Goal: Information Seeking & Learning: Check status

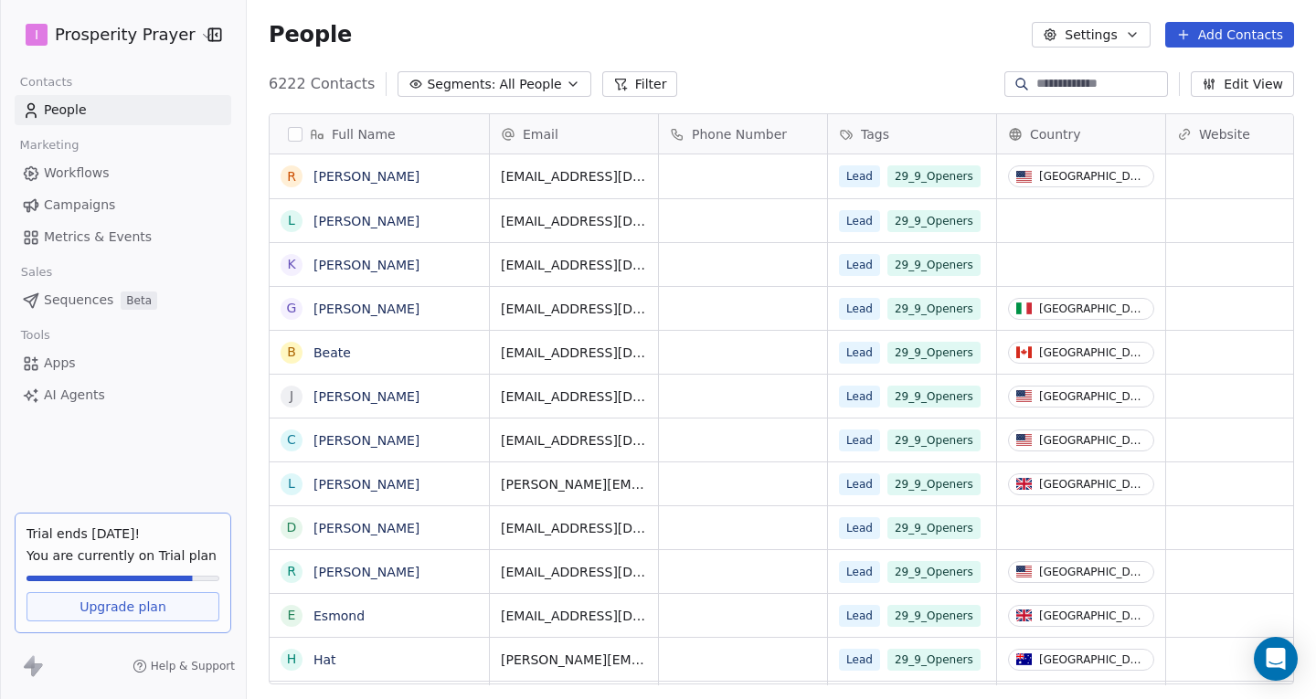
scroll to position [15, 15]
click at [66, 194] on link "Campaigns" at bounding box center [123, 205] width 217 height 30
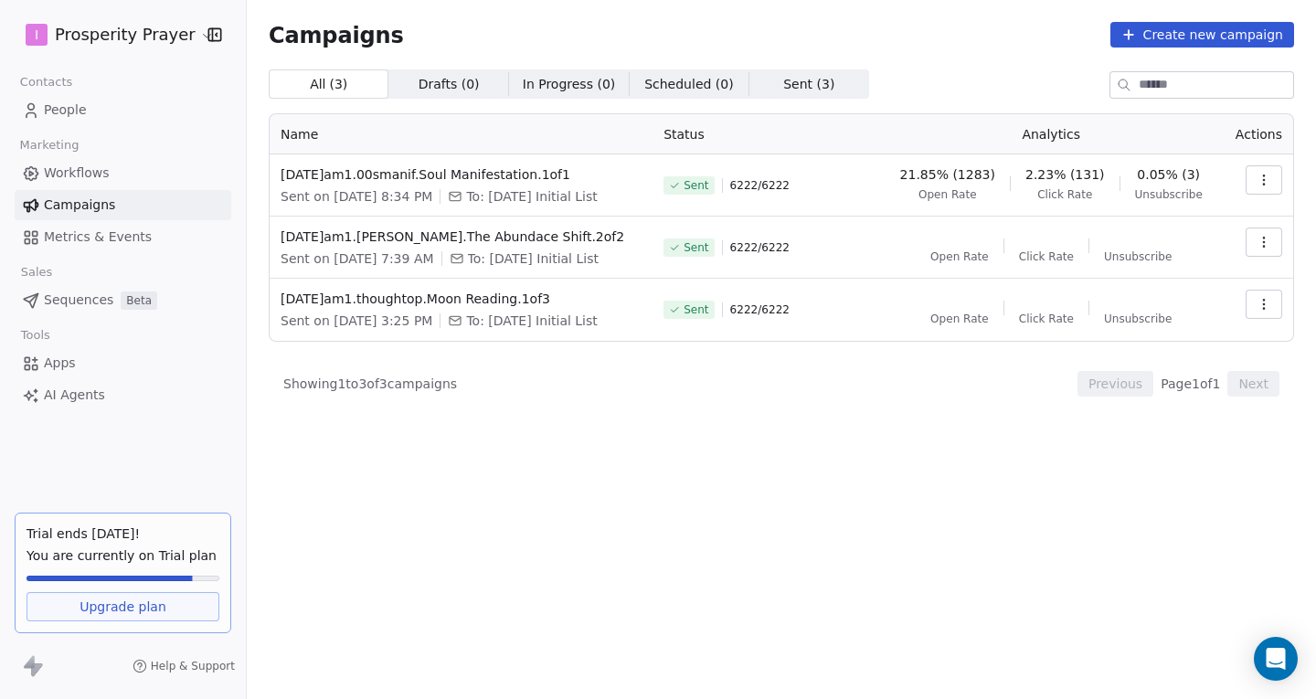
click at [1266, 172] on button "button" at bounding box center [1263, 179] width 37 height 29
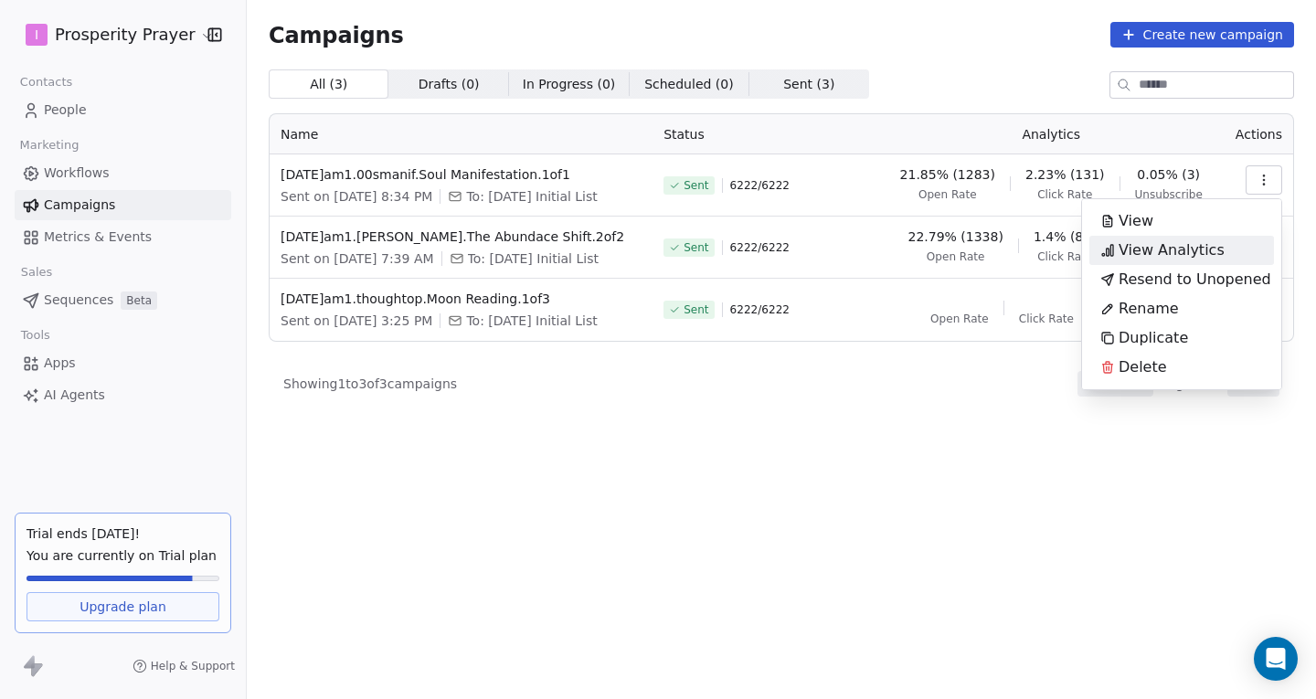
click at [1174, 256] on span "View Analytics" at bounding box center [1171, 250] width 106 height 22
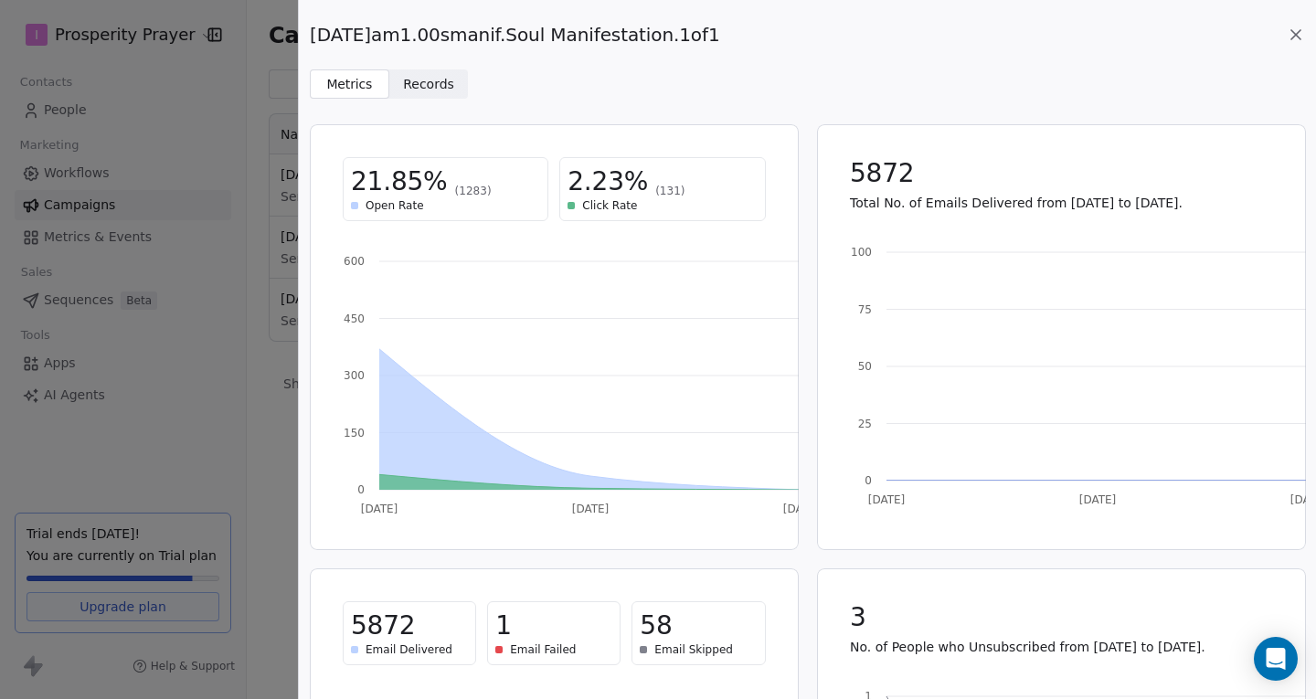
click at [440, 81] on span "Records" at bounding box center [428, 84] width 51 height 19
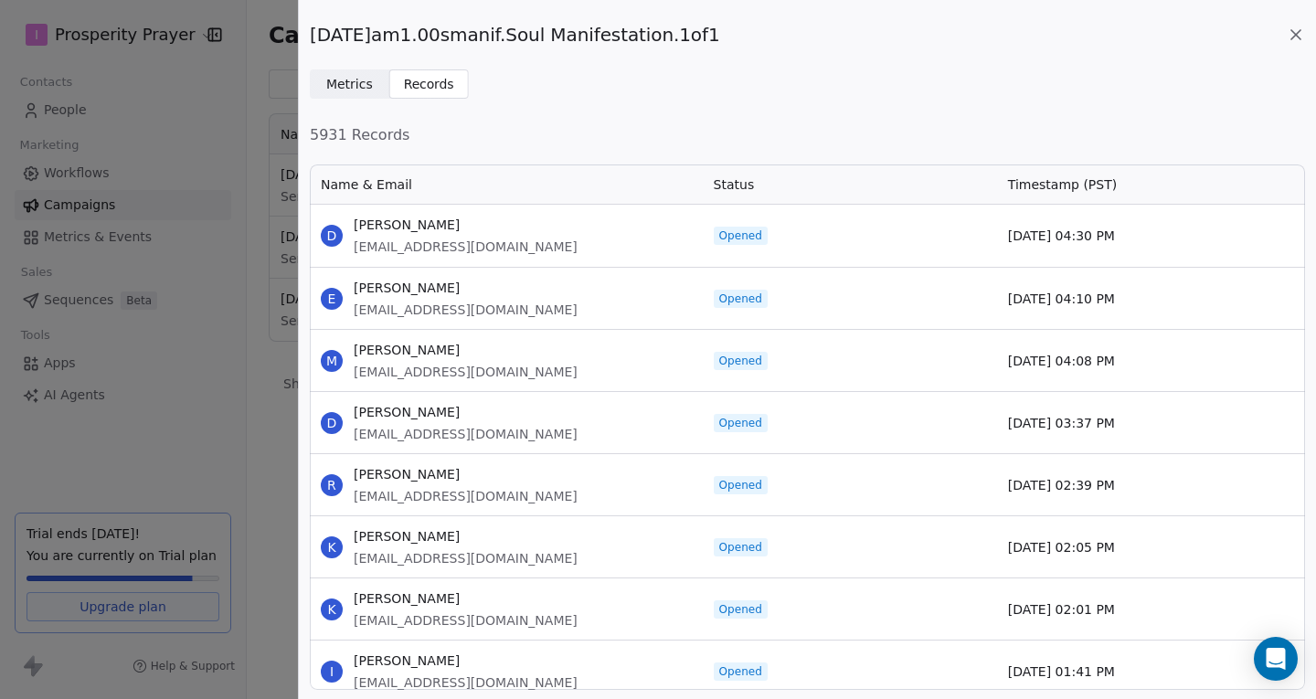
scroll to position [514, 981]
click at [1293, 36] on icon at bounding box center [1296, 35] width 18 height 18
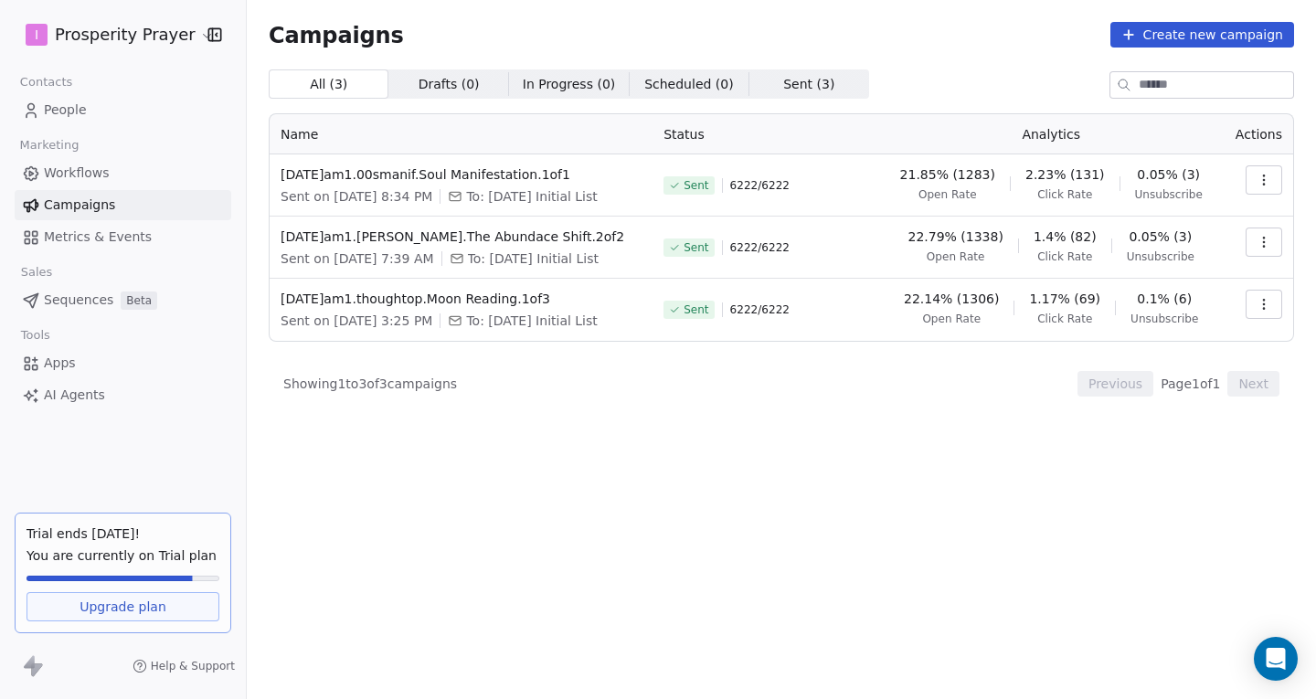
click at [1255, 175] on button "button" at bounding box center [1263, 179] width 37 height 29
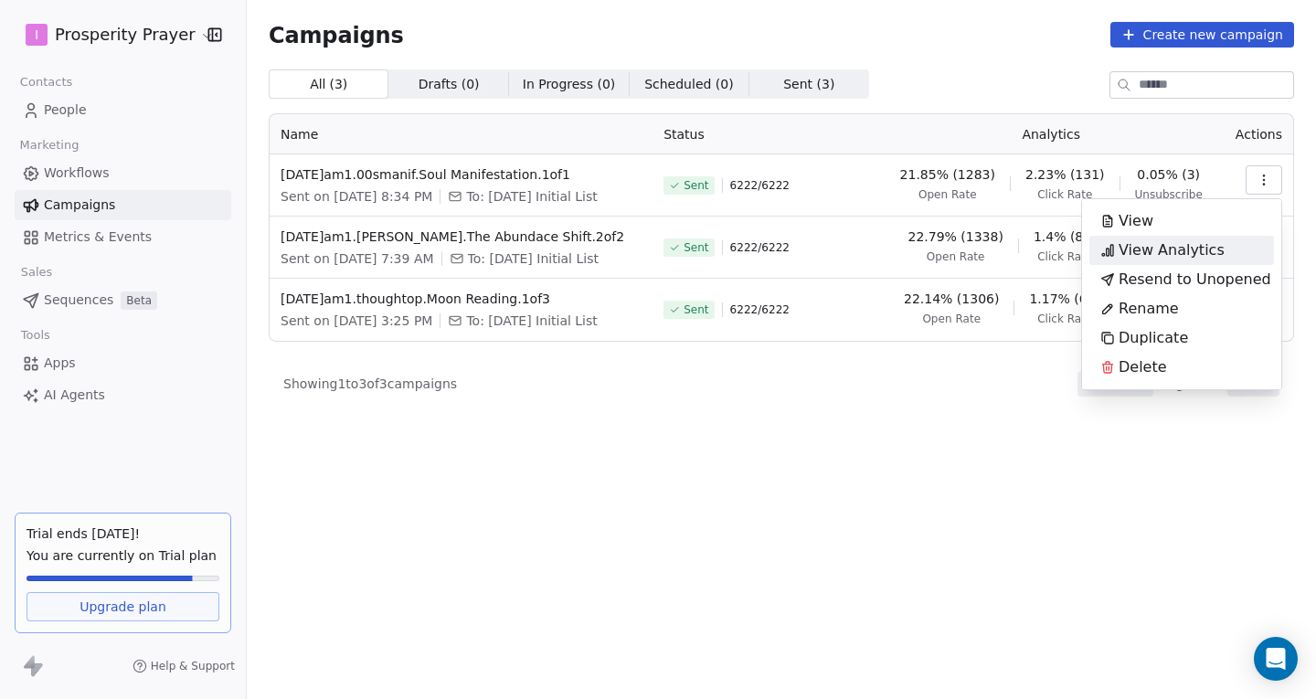
click at [1163, 249] on span "View Analytics" at bounding box center [1171, 250] width 106 height 22
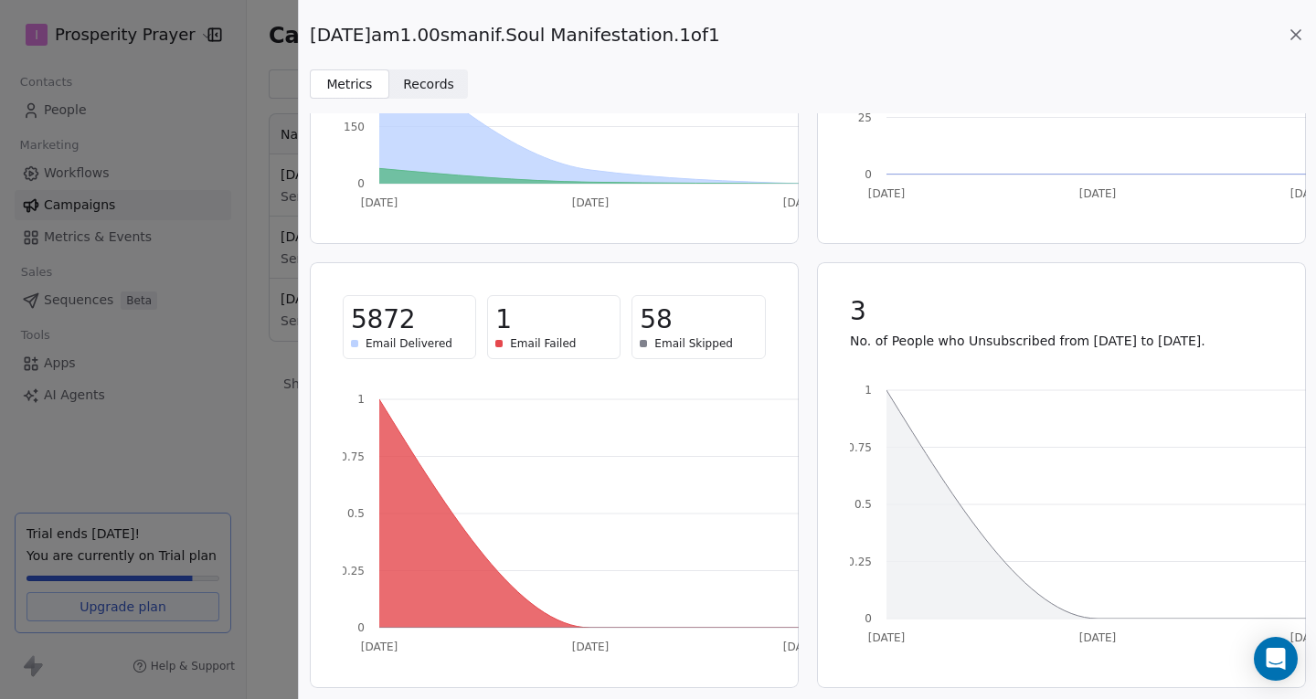
scroll to position [0, 0]
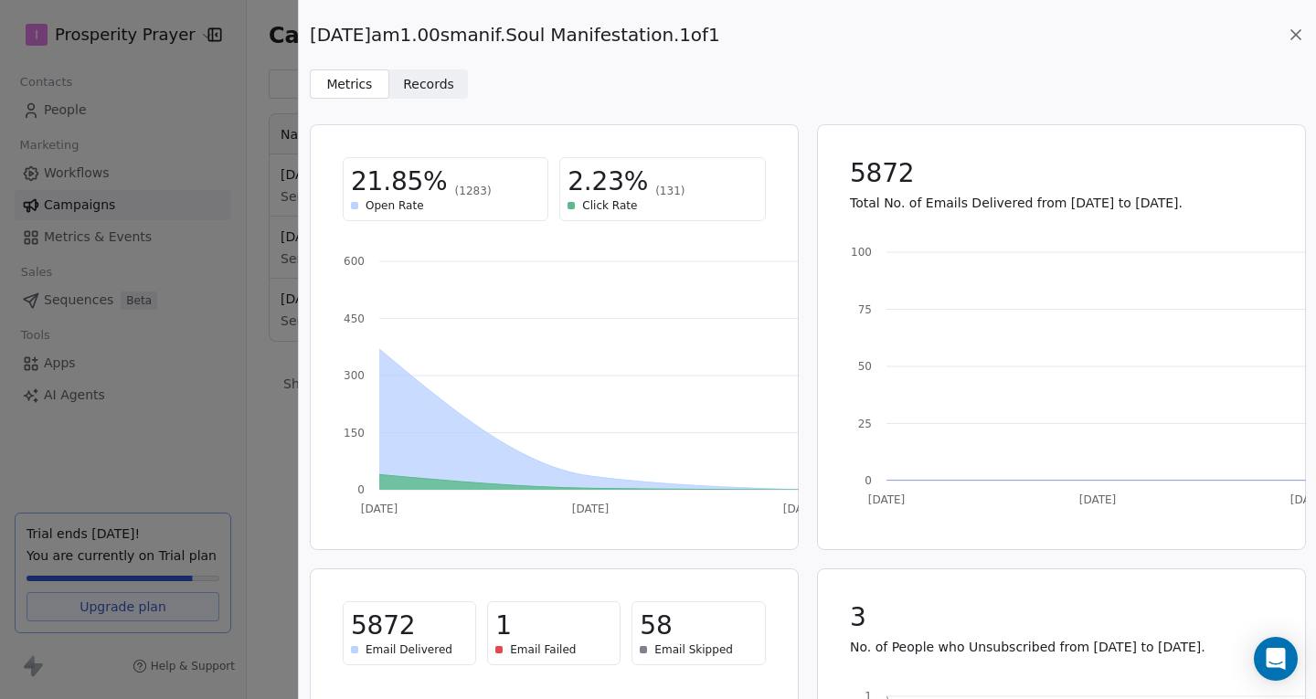
click at [1292, 28] on icon at bounding box center [1296, 35] width 18 height 18
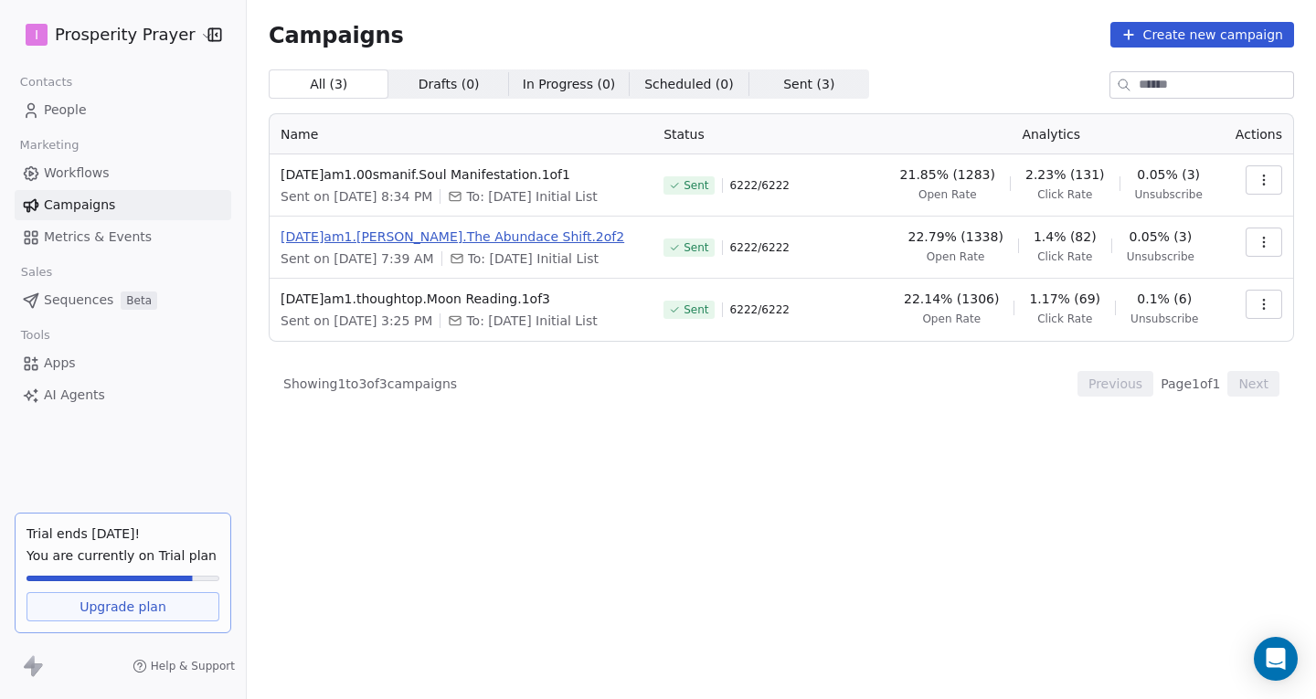
click at [501, 238] on span "[DATE]am1.[PERSON_NAME].The Abundace Shift.2of2" at bounding box center [461, 237] width 361 height 18
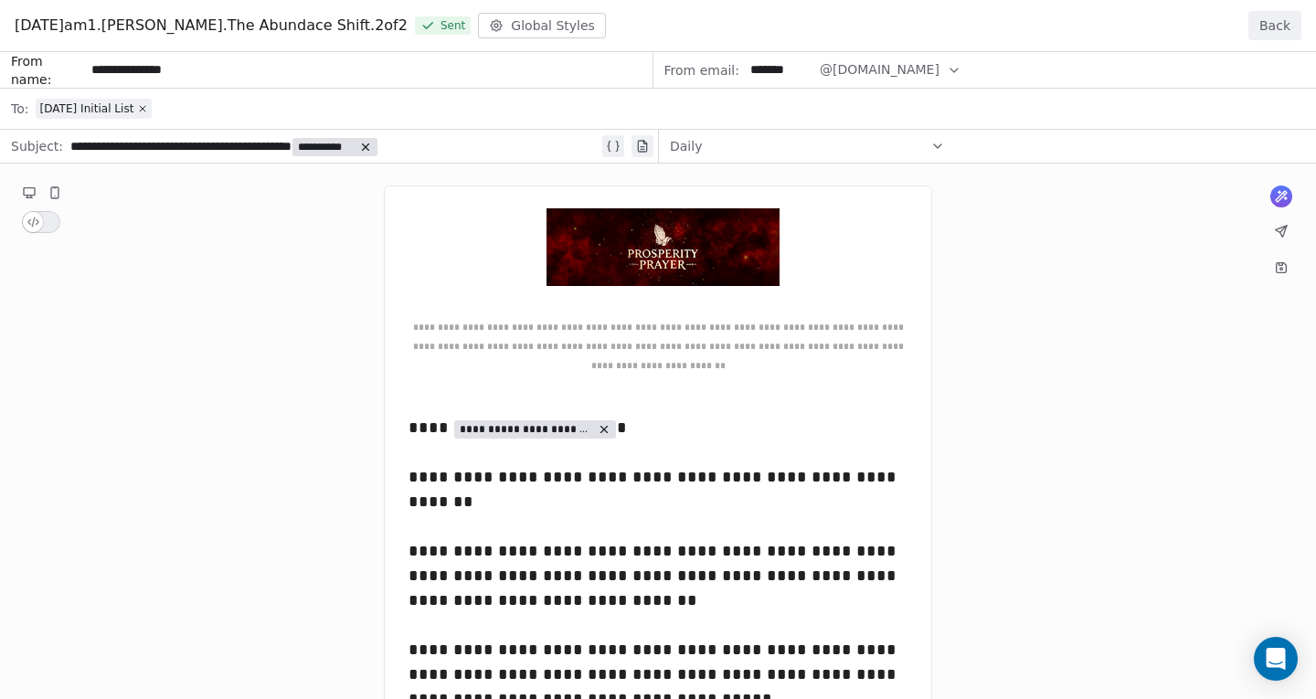
click at [1276, 10] on div "[DATE]am1.[PERSON_NAME].The Abundace Shift.2of2 Sent Global Styles Back" at bounding box center [658, 26] width 1316 height 52
click at [1271, 21] on button "Back" at bounding box center [1274, 25] width 53 height 29
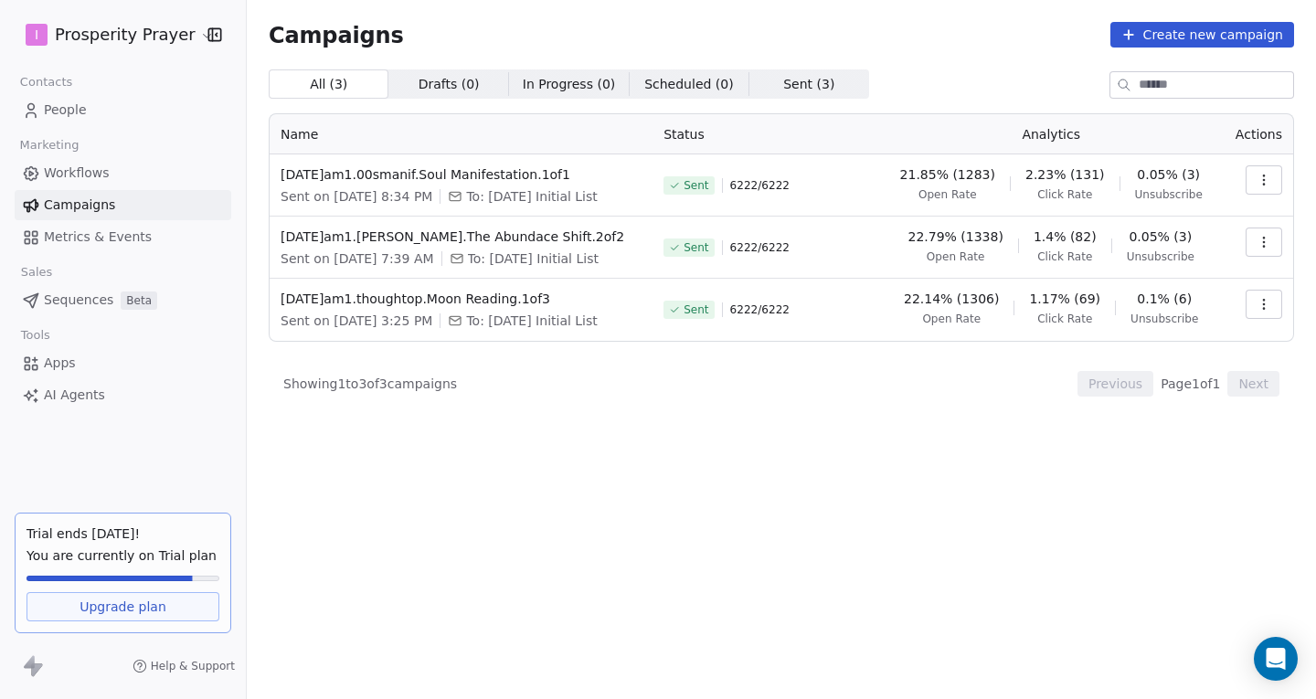
click at [1252, 238] on button "button" at bounding box center [1263, 242] width 37 height 29
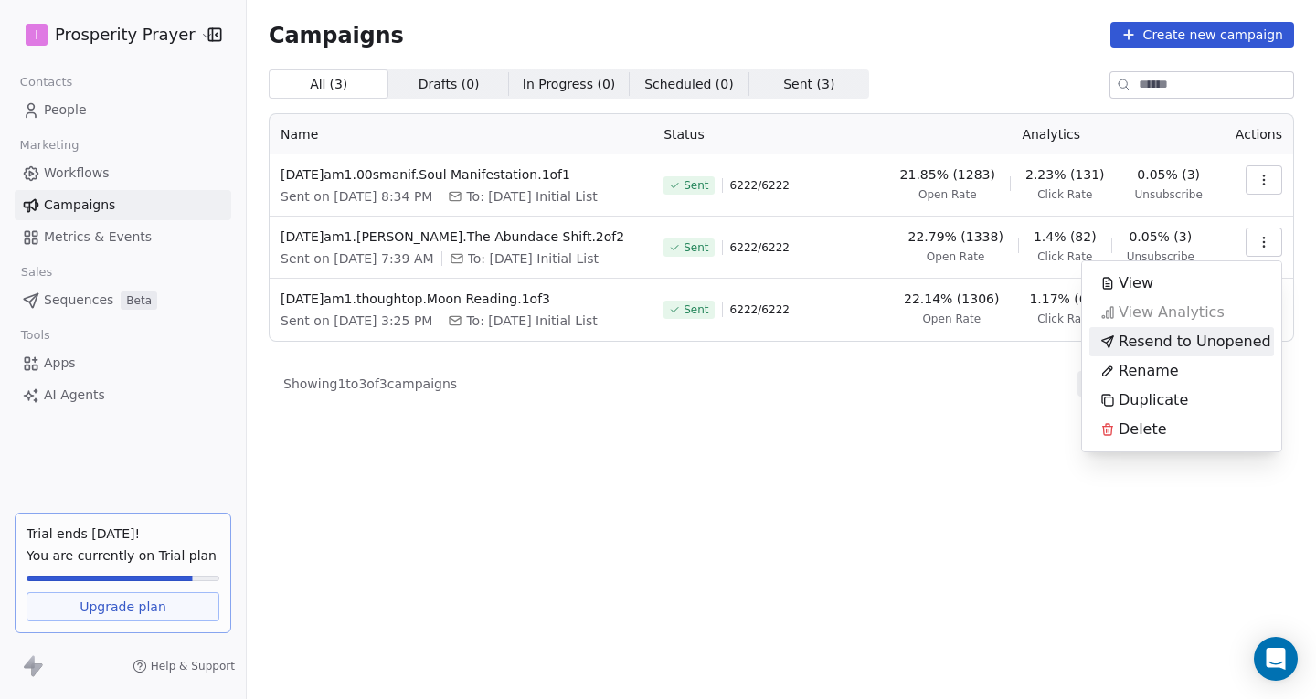
click at [1204, 318] on span "View Analytics" at bounding box center [1171, 313] width 106 height 22
click at [1203, 318] on span "View Analytics" at bounding box center [1171, 313] width 106 height 22
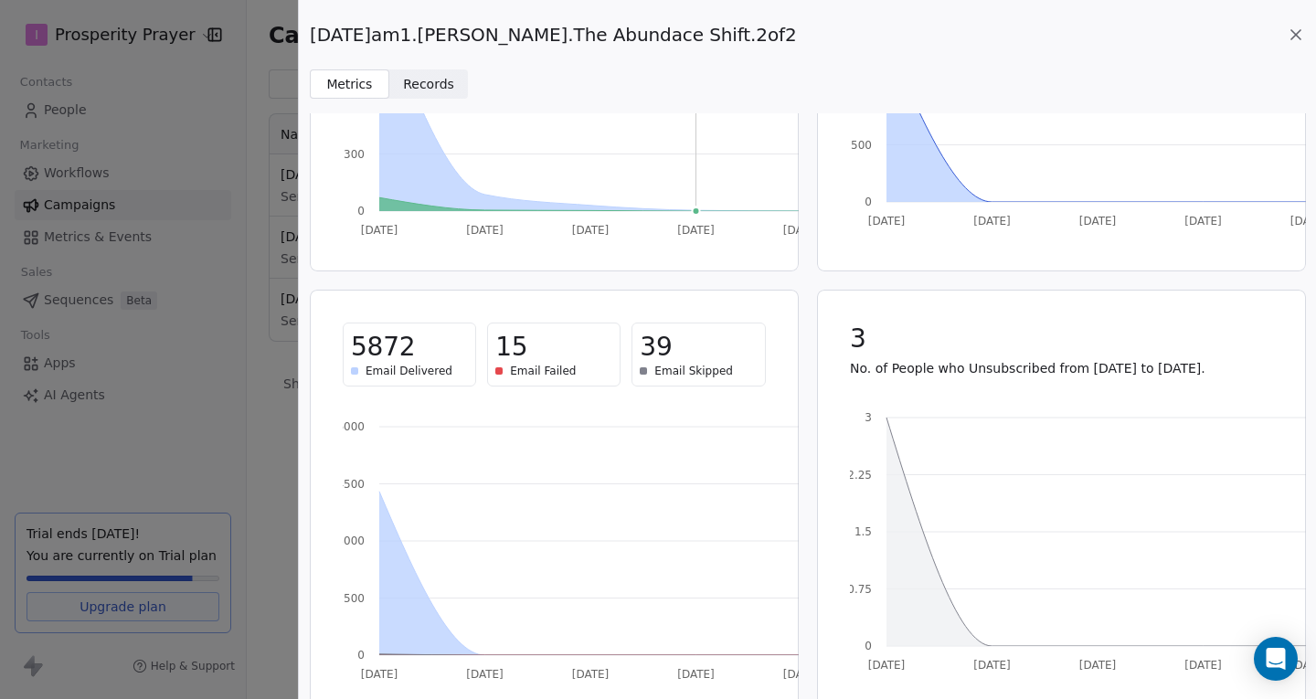
scroll to position [306, 0]
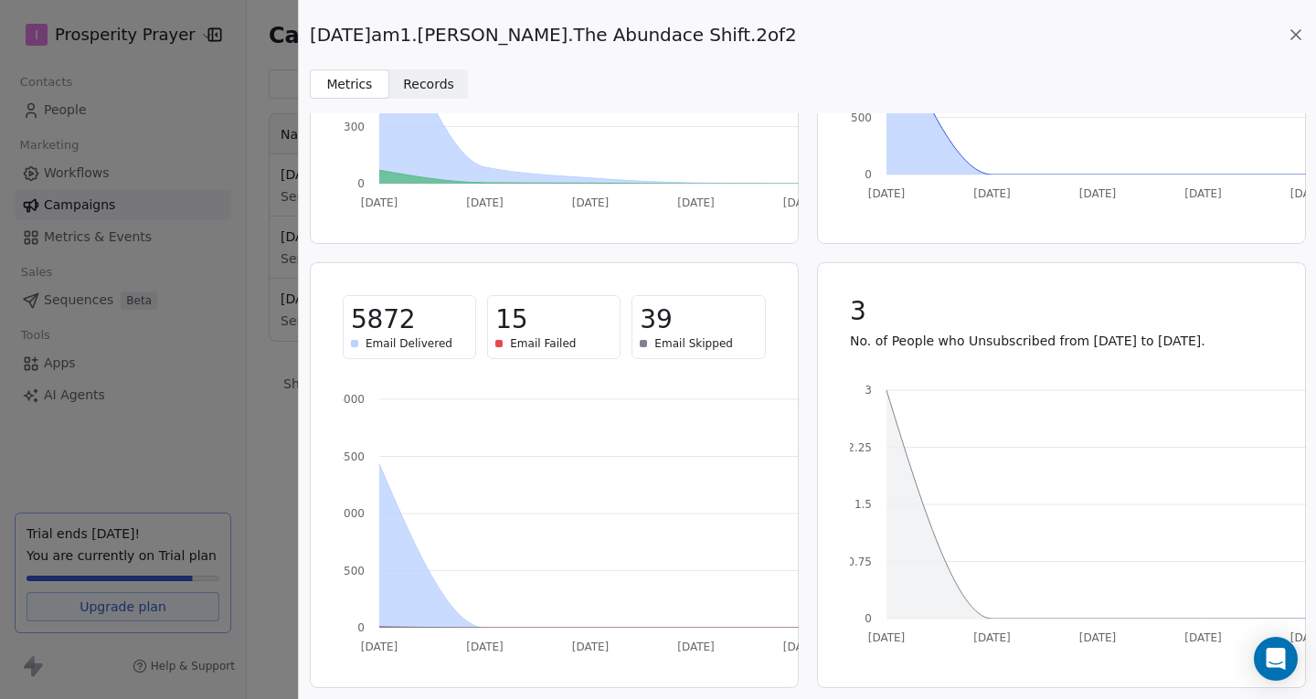
click at [1295, 32] on icon at bounding box center [1296, 35] width 18 height 18
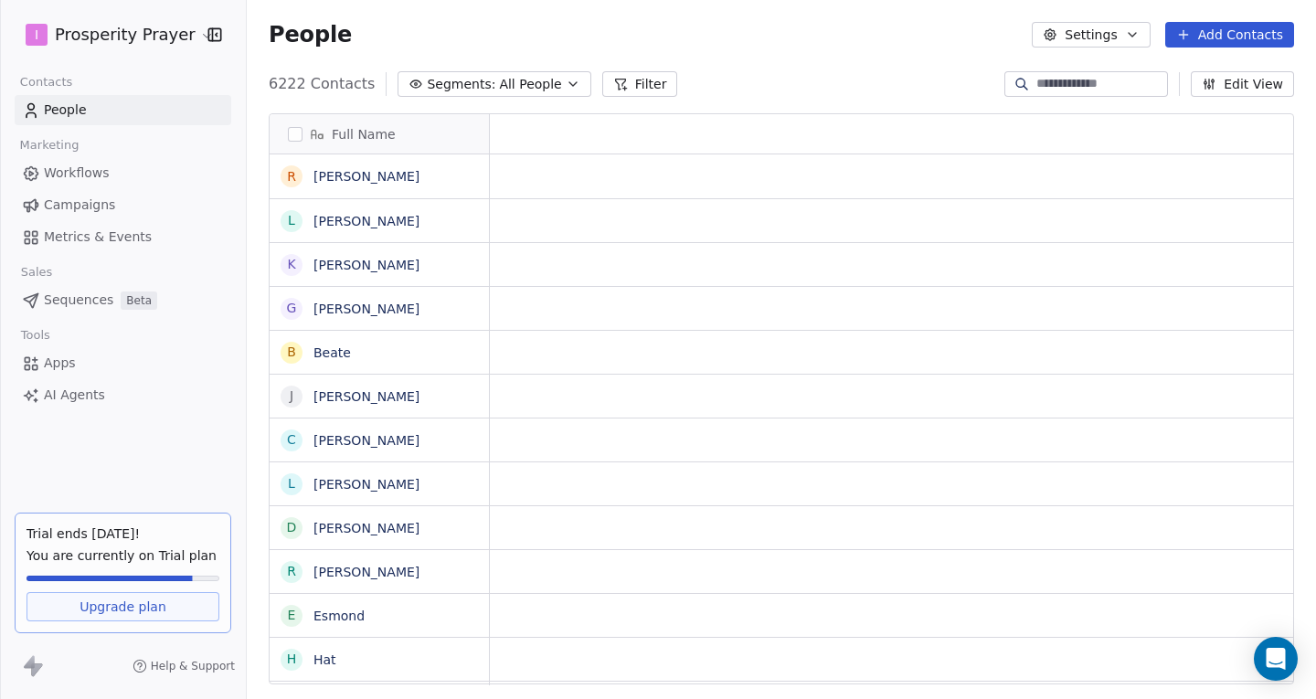
scroll to position [601, 1055]
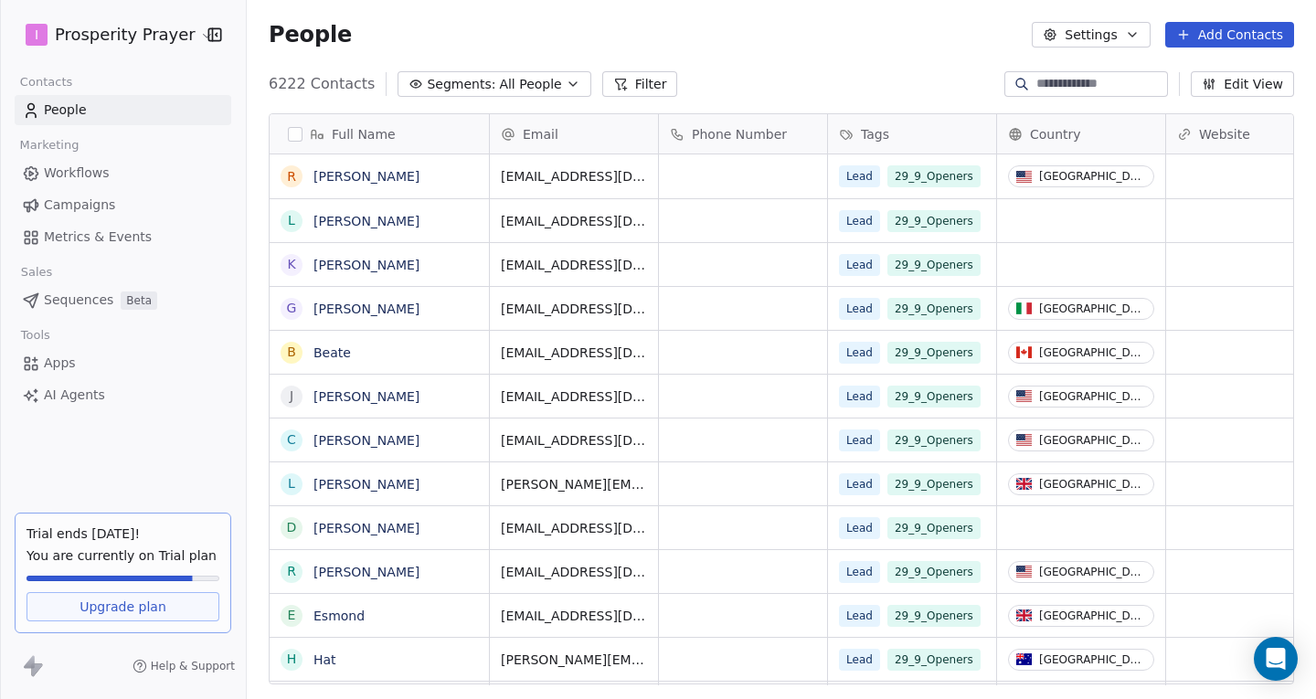
click at [69, 199] on span "Campaigns" at bounding box center [79, 205] width 71 height 19
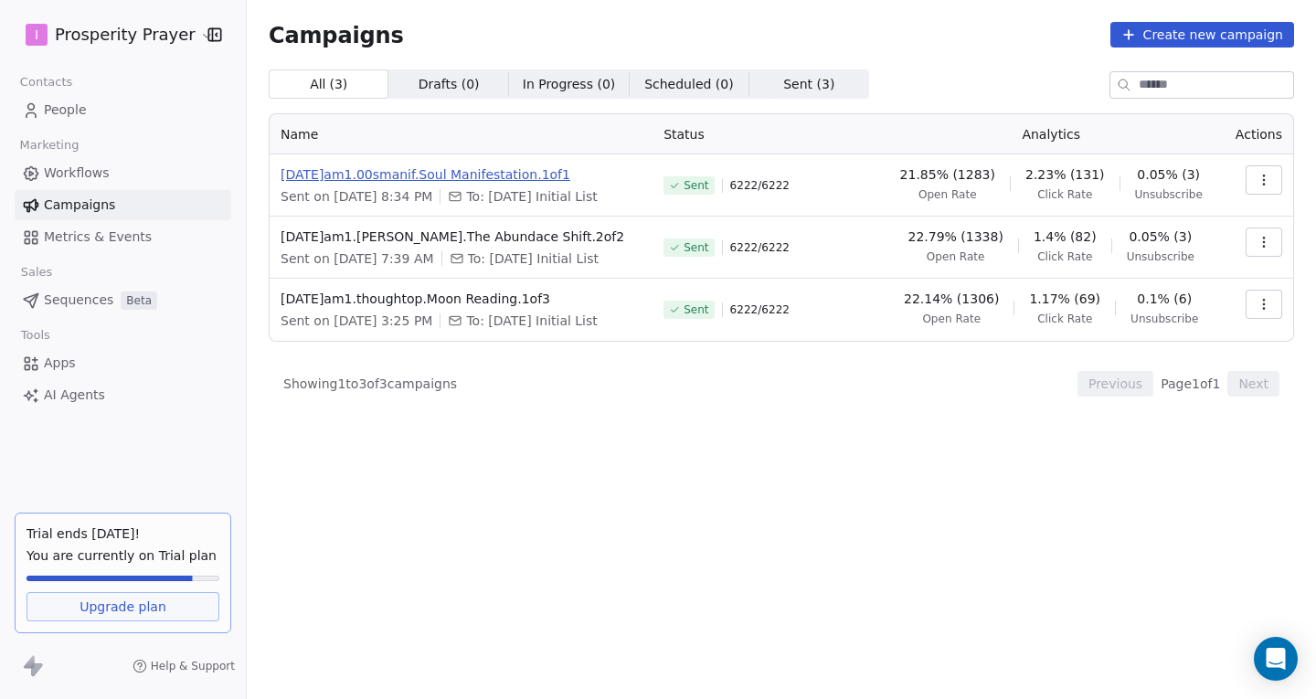
click at [462, 176] on span "[DATE]am1.00smanif.Soul Manifestation.1of1" at bounding box center [461, 174] width 361 height 18
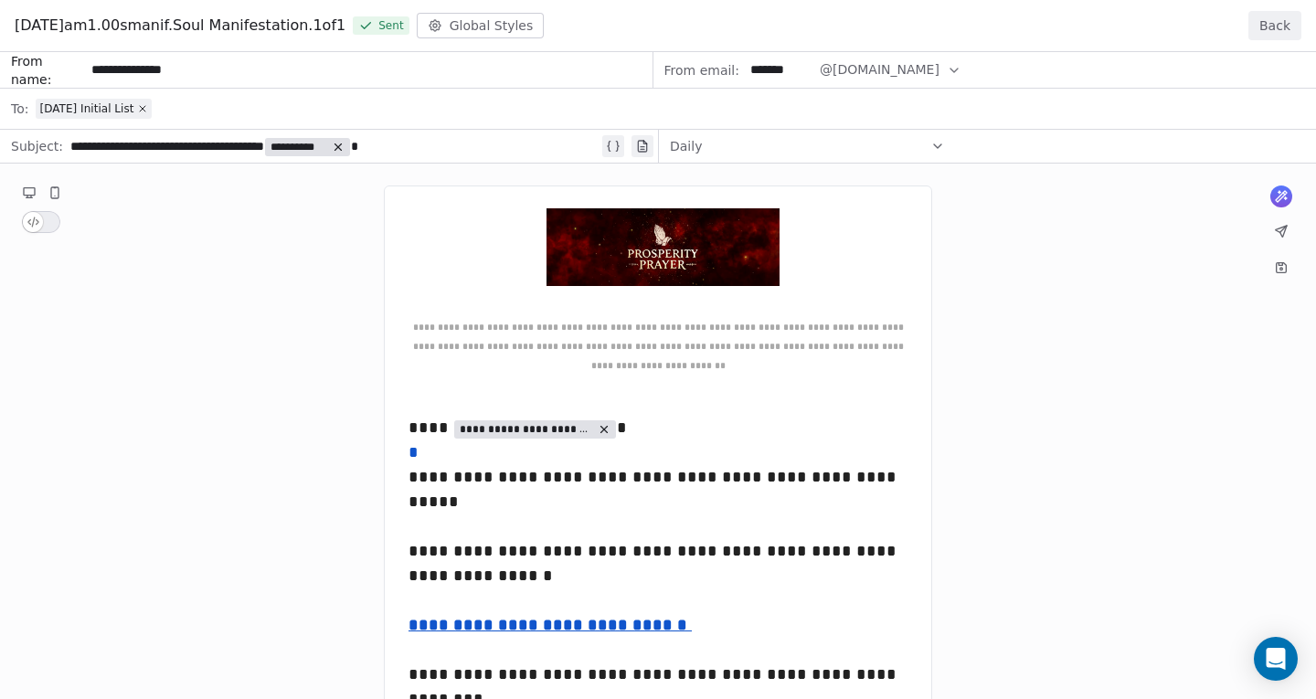
click at [1277, 26] on button "Back" at bounding box center [1274, 25] width 53 height 29
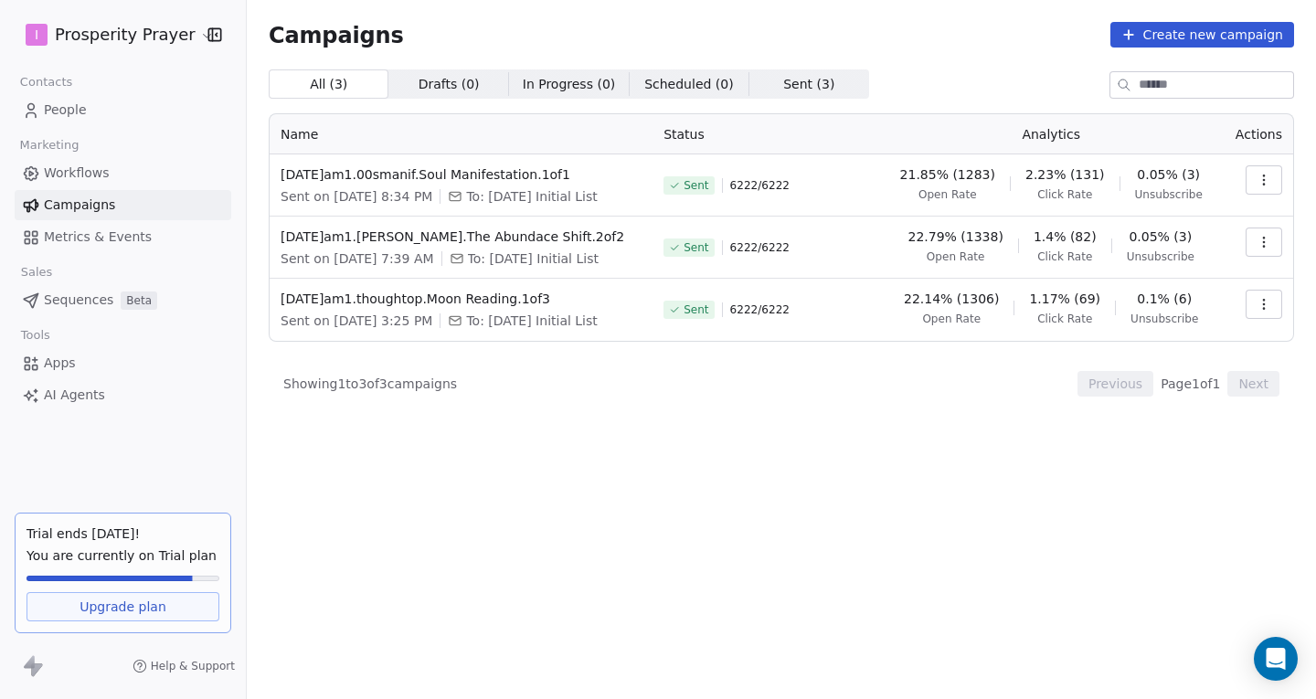
click at [1254, 172] on button "button" at bounding box center [1263, 179] width 37 height 29
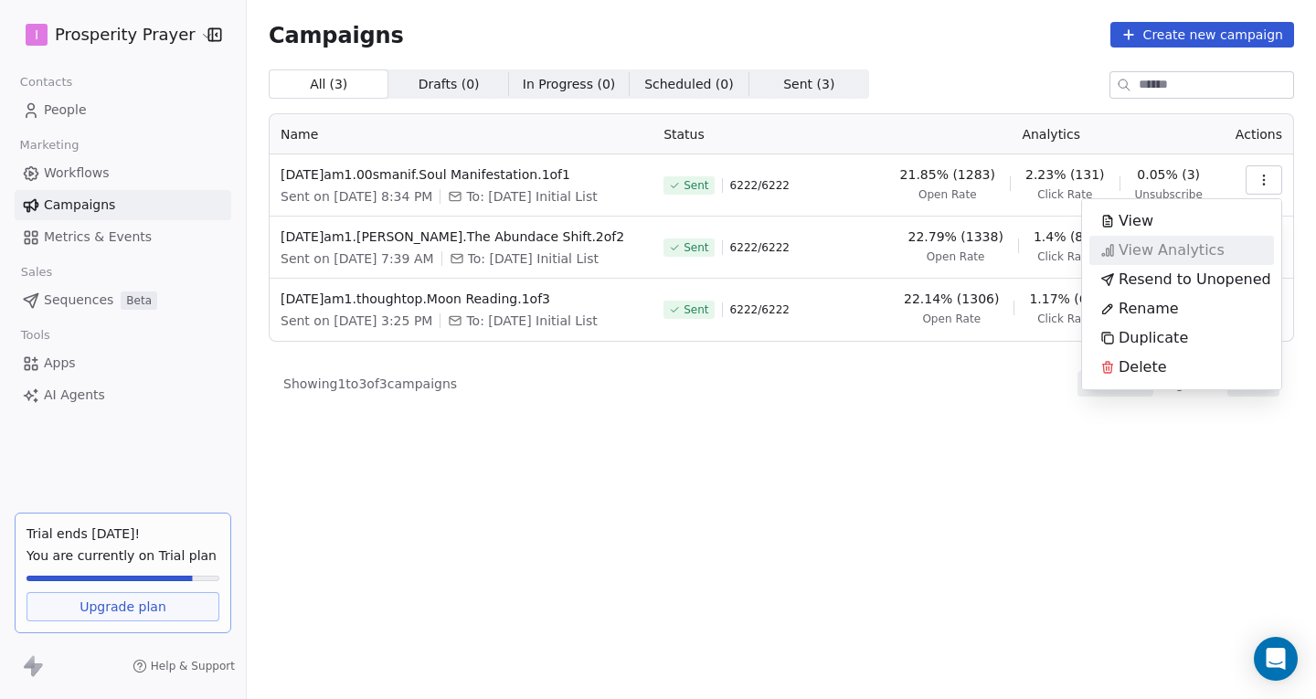
click at [1202, 247] on span "View Analytics" at bounding box center [1171, 250] width 106 height 22
click at [1178, 251] on span "View Analytics" at bounding box center [1171, 250] width 106 height 22
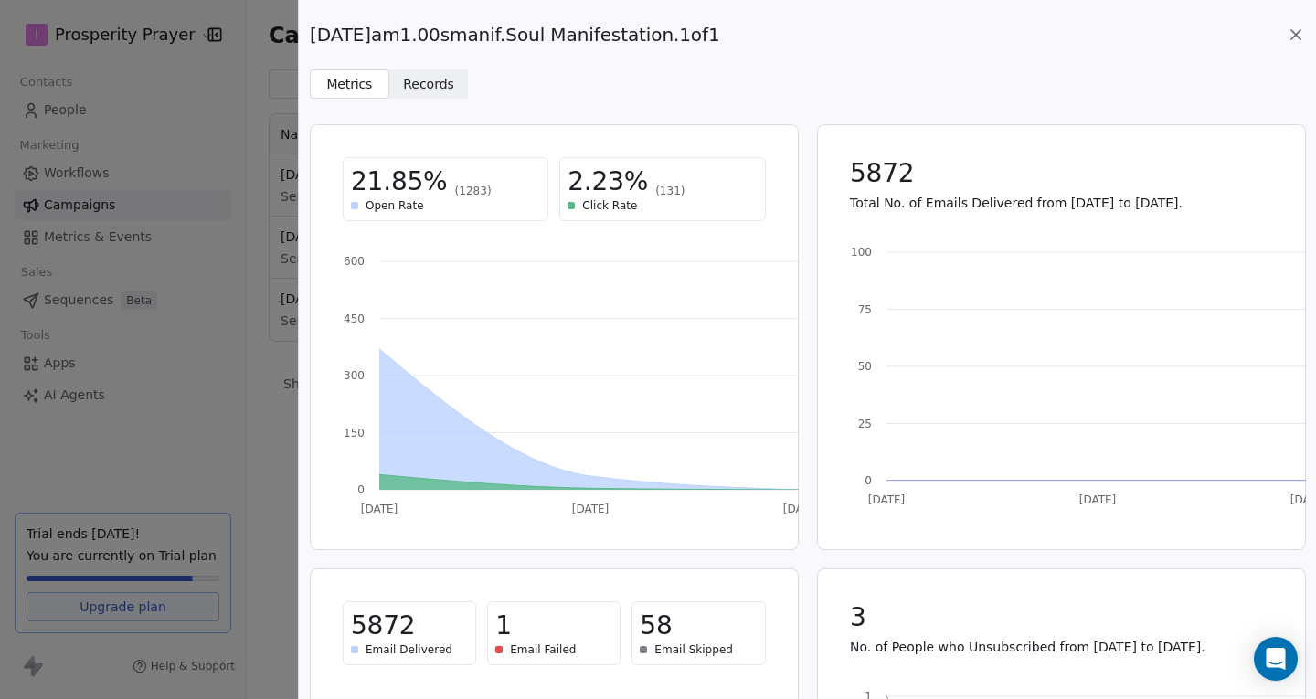
scroll to position [306, 0]
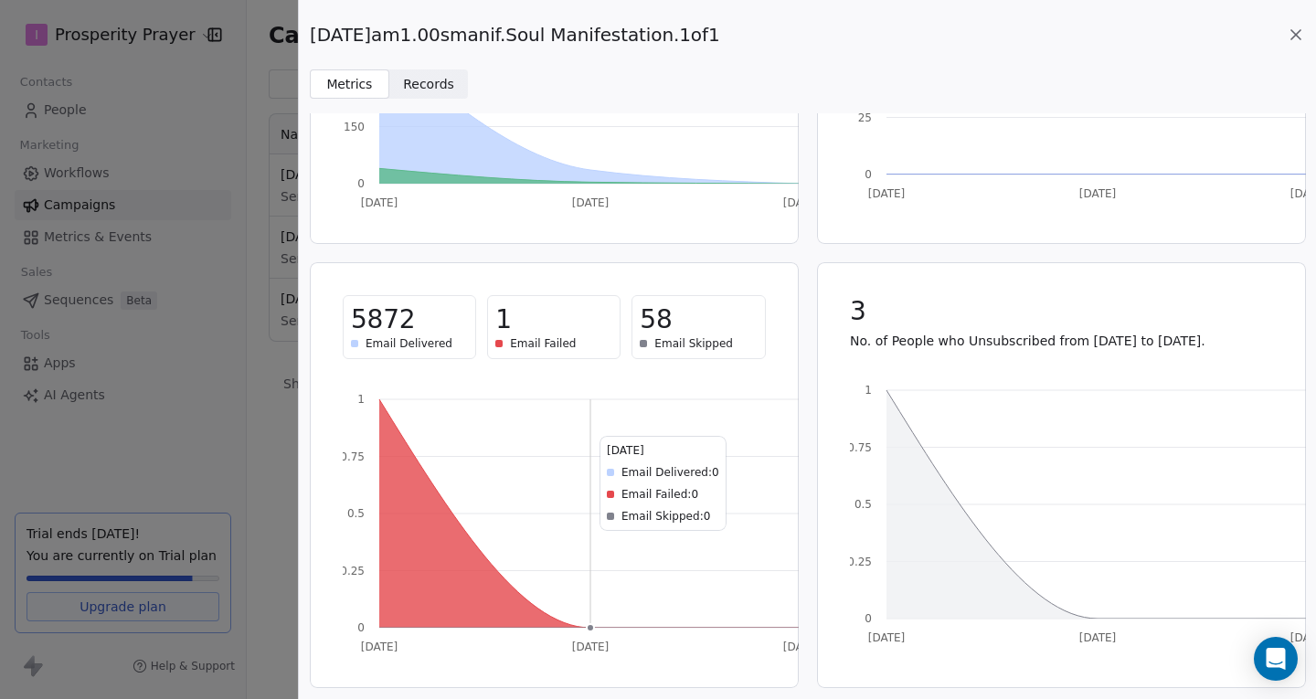
drag, startPoint x: 571, startPoint y: 429, endPoint x: 466, endPoint y: 442, distance: 105.9
click at [493, 440] on icon "Oct 7 Oct 8 Oct 9 0 0.25 0.5 0.75 1" at bounding box center [581, 518] width 477 height 274
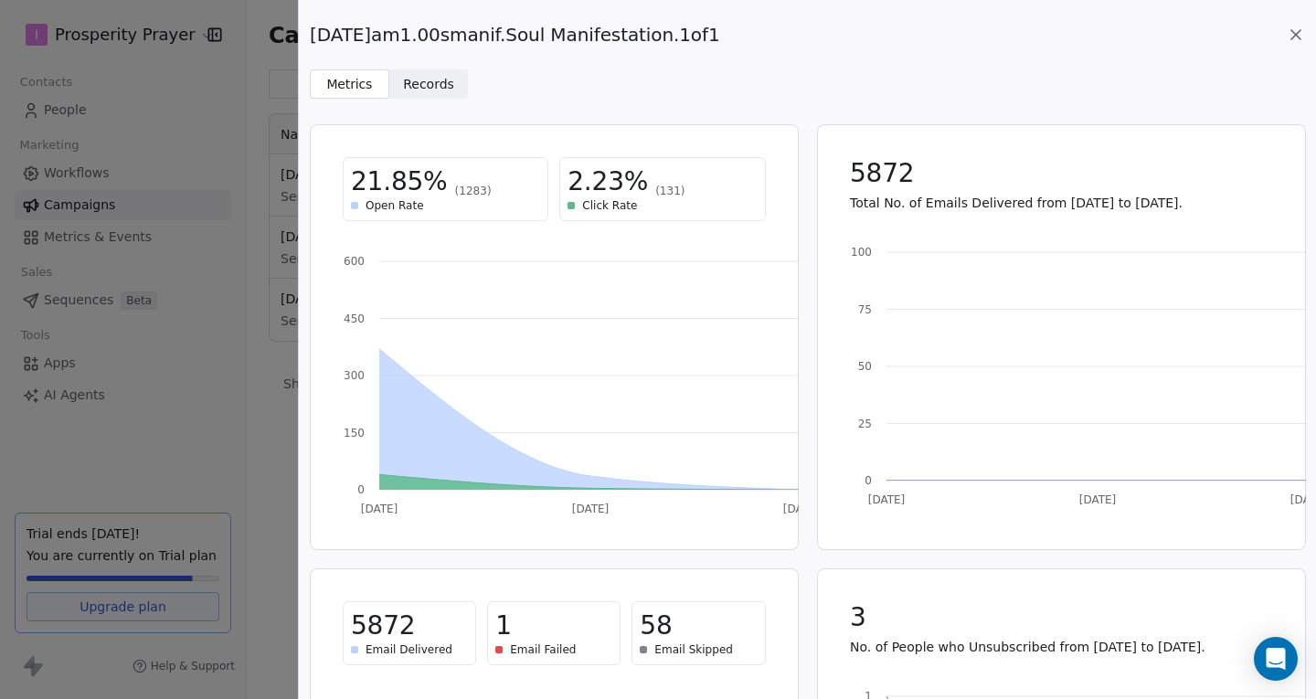
click at [418, 90] on span "Records" at bounding box center [428, 84] width 51 height 19
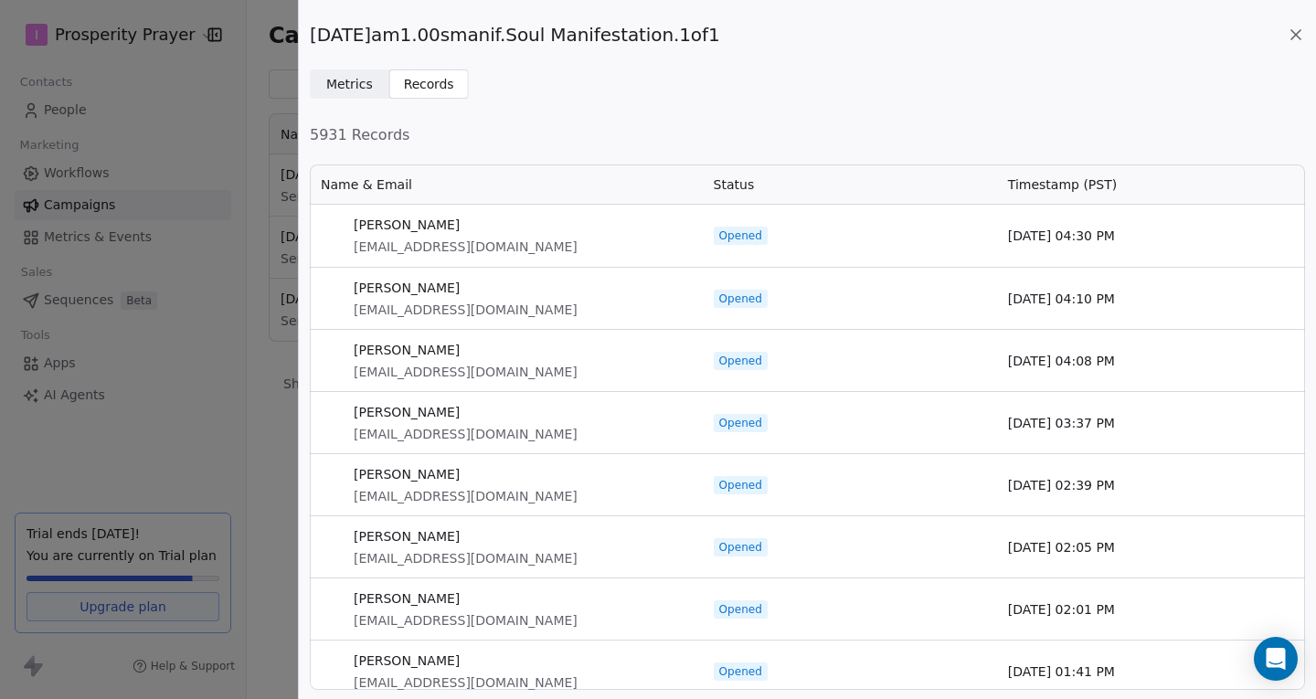
scroll to position [514, 981]
click at [355, 93] on span "Metrics Metrics" at bounding box center [349, 83] width 79 height 29
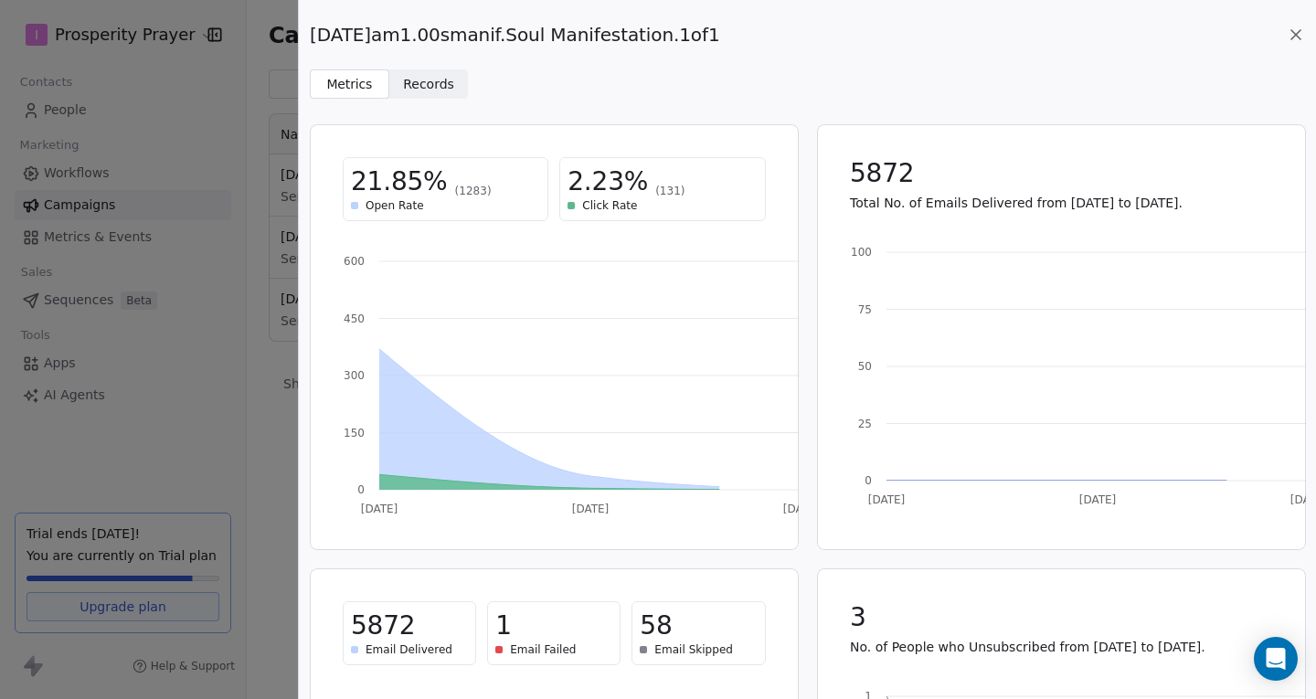
click at [1294, 38] on icon at bounding box center [1296, 35] width 18 height 18
